Goal: Task Accomplishment & Management: Complete application form

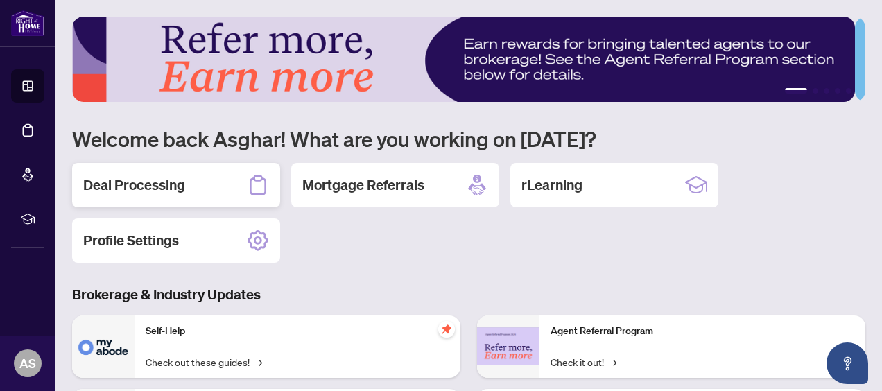
click at [176, 181] on h2 "Deal Processing" at bounding box center [134, 184] width 102 height 19
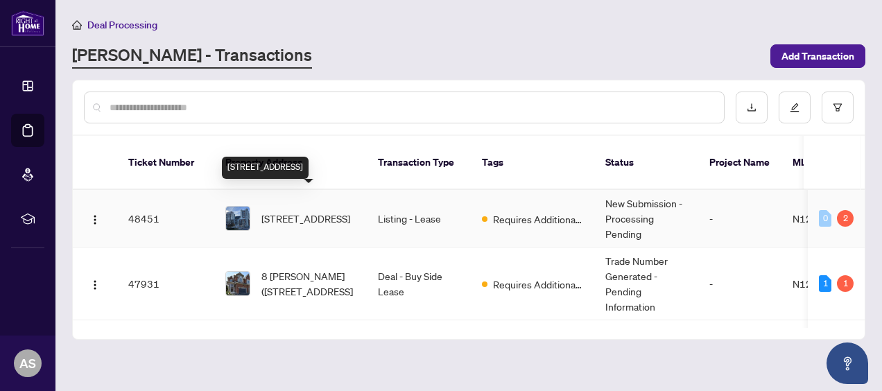
click at [314, 211] on span "[STREET_ADDRESS]" at bounding box center [306, 218] width 89 height 15
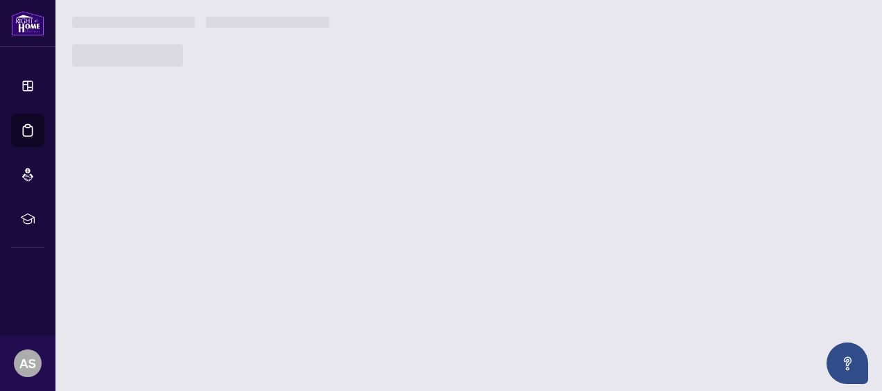
click at [314, 194] on main "Deal Processing RAHR - Transactions Add Transaction Ticket Number Property Addr…" at bounding box center [468, 195] width 827 height 391
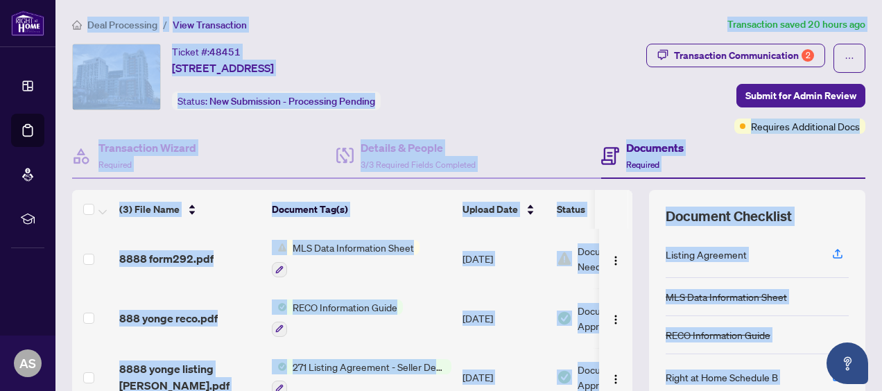
scroll to position [208, 0]
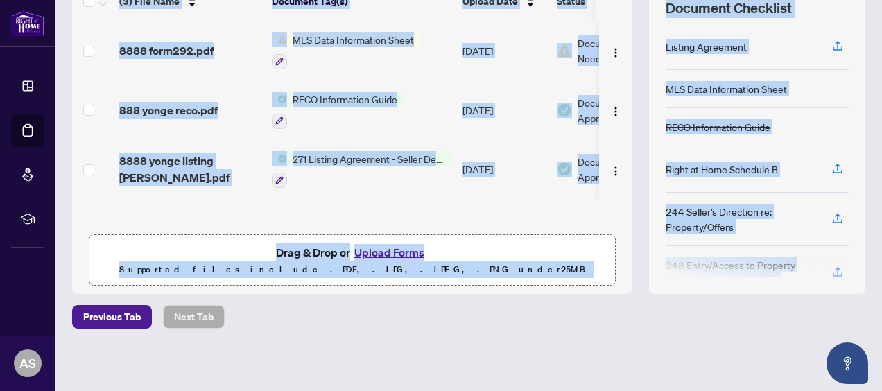
click at [470, 334] on div "Deal Processing / View Transaction Transaction saved 20 hours ago Ticket #: 484…" at bounding box center [469, 93] width 805 height 569
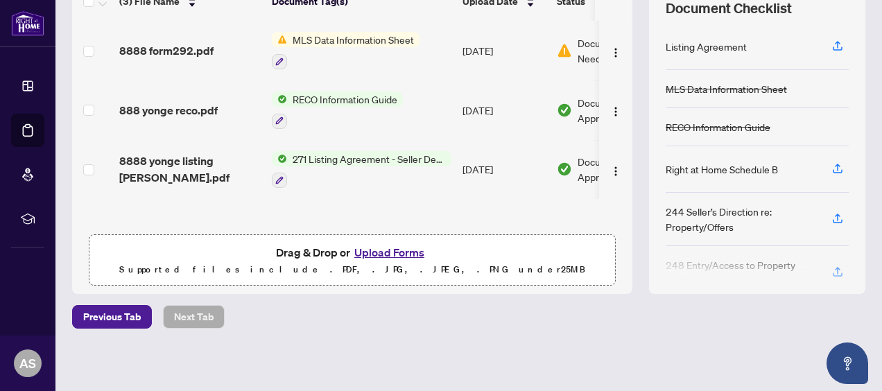
click at [391, 252] on button "Upload Forms" at bounding box center [389, 252] width 78 height 18
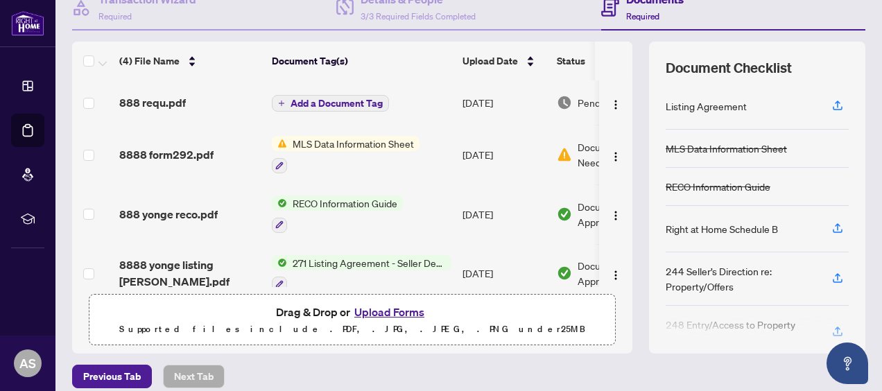
scroll to position [0, 0]
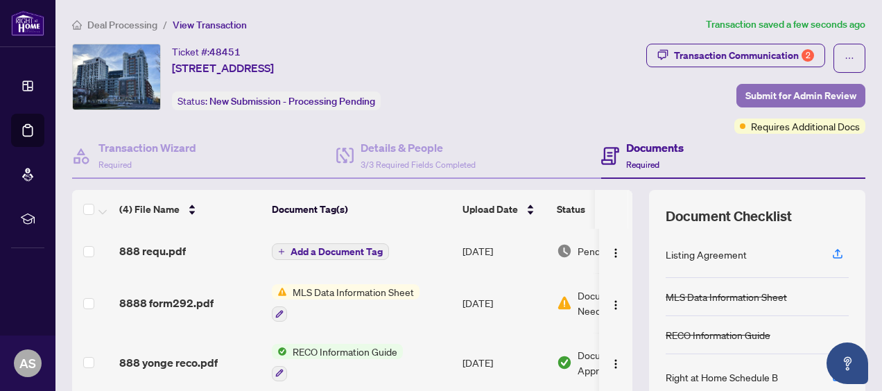
click at [796, 93] on span "Submit for Admin Review" at bounding box center [801, 96] width 111 height 22
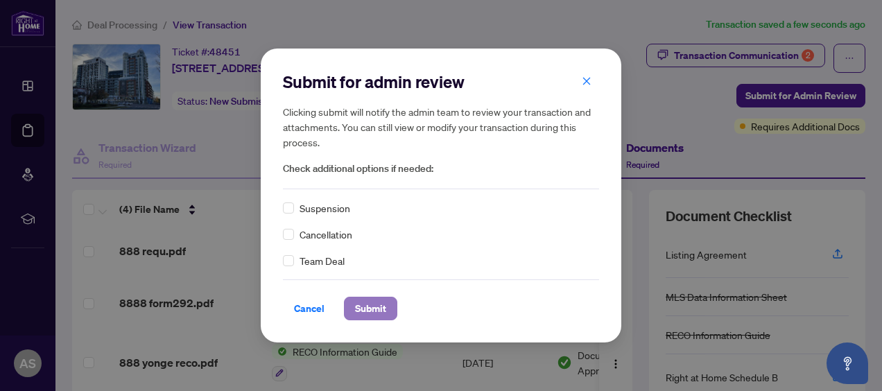
click at [376, 306] on span "Submit" at bounding box center [370, 309] width 31 height 22
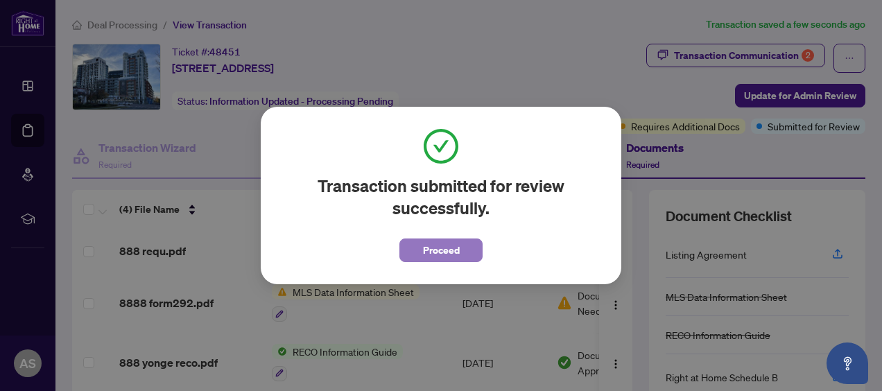
click at [423, 257] on span "Proceed" at bounding box center [441, 250] width 37 height 22
